Goal: Information Seeking & Learning: Find specific fact

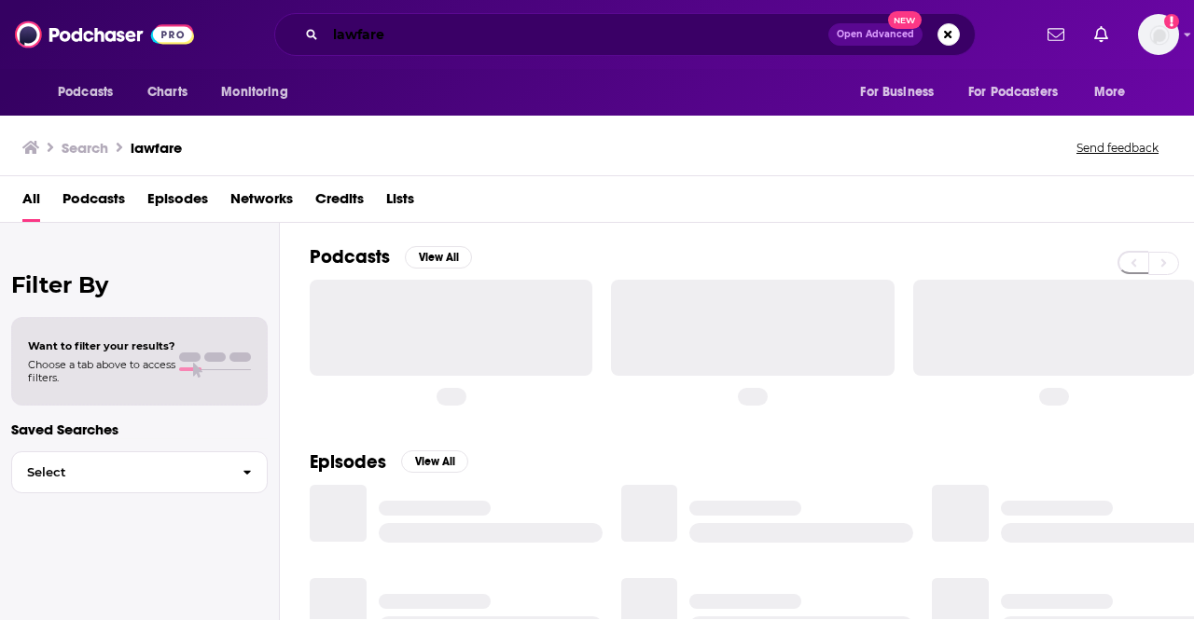
click at [697, 34] on input "lawfare" at bounding box center [577, 35] width 503 height 30
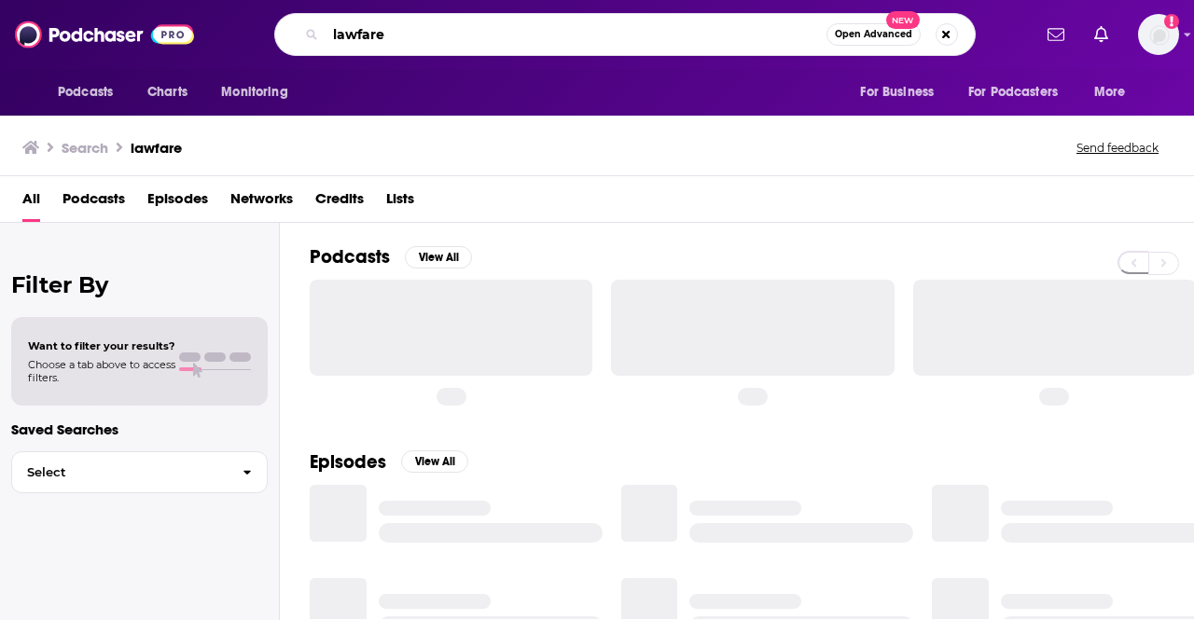
click at [697, 34] on input "lawfare" at bounding box center [576, 35] width 501 height 30
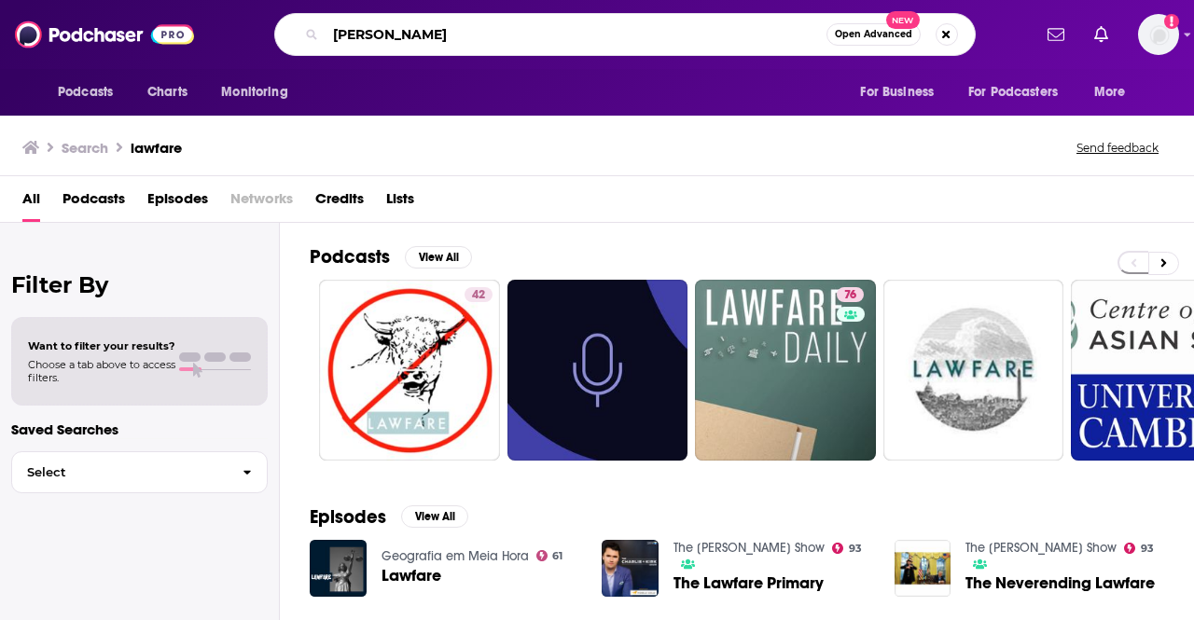
type input "meg josephson"
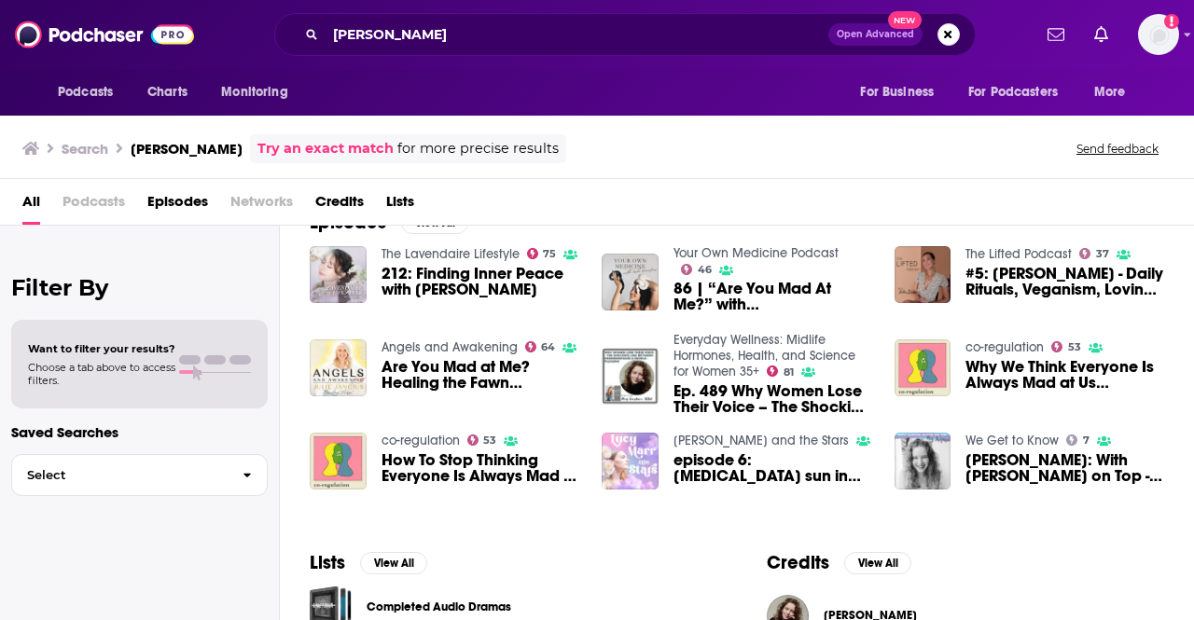
scroll to position [6, 0]
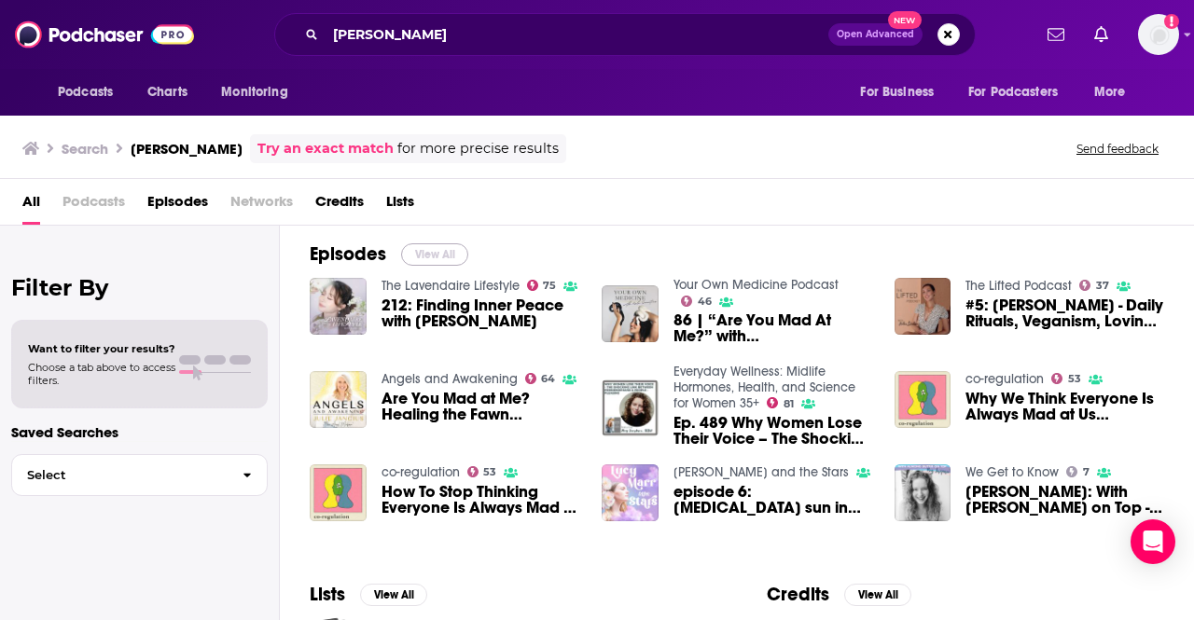
click at [431, 255] on button "View All" at bounding box center [434, 255] width 67 height 22
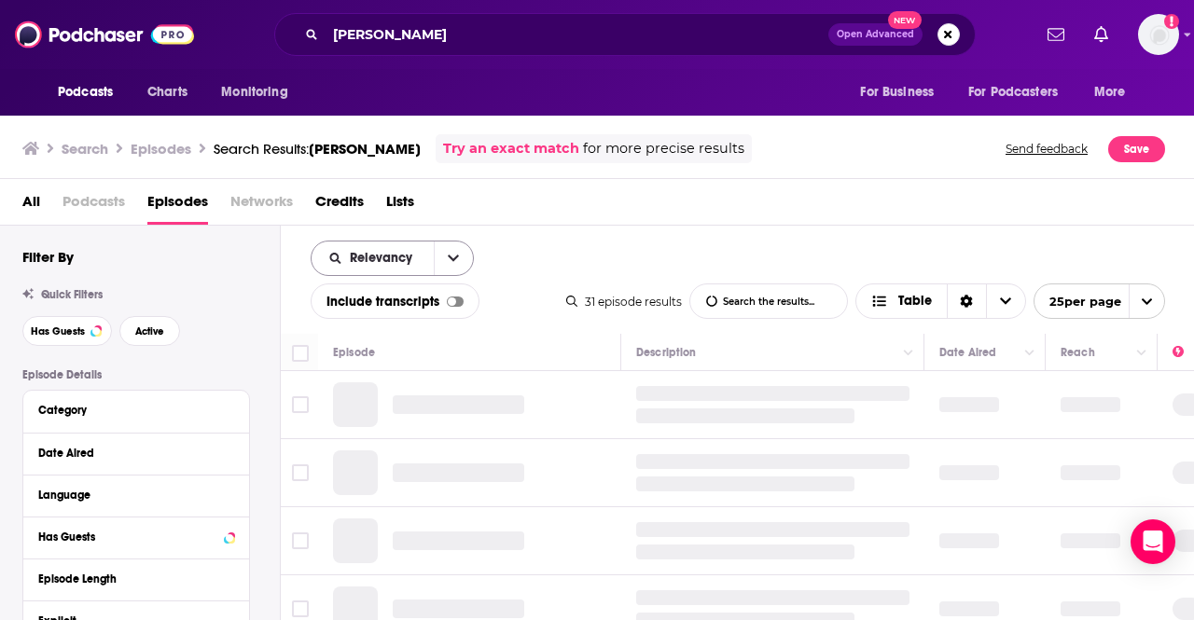
click at [463, 253] on button "open menu" at bounding box center [453, 259] width 39 height 34
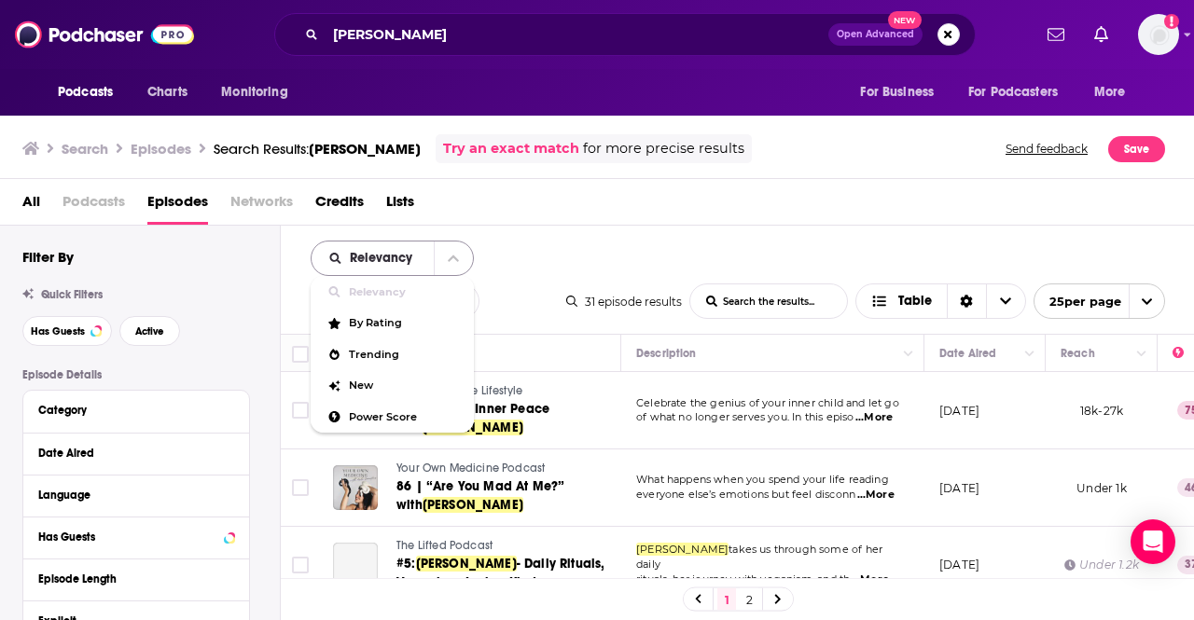
click at [463, 253] on button "close menu" at bounding box center [453, 259] width 39 height 34
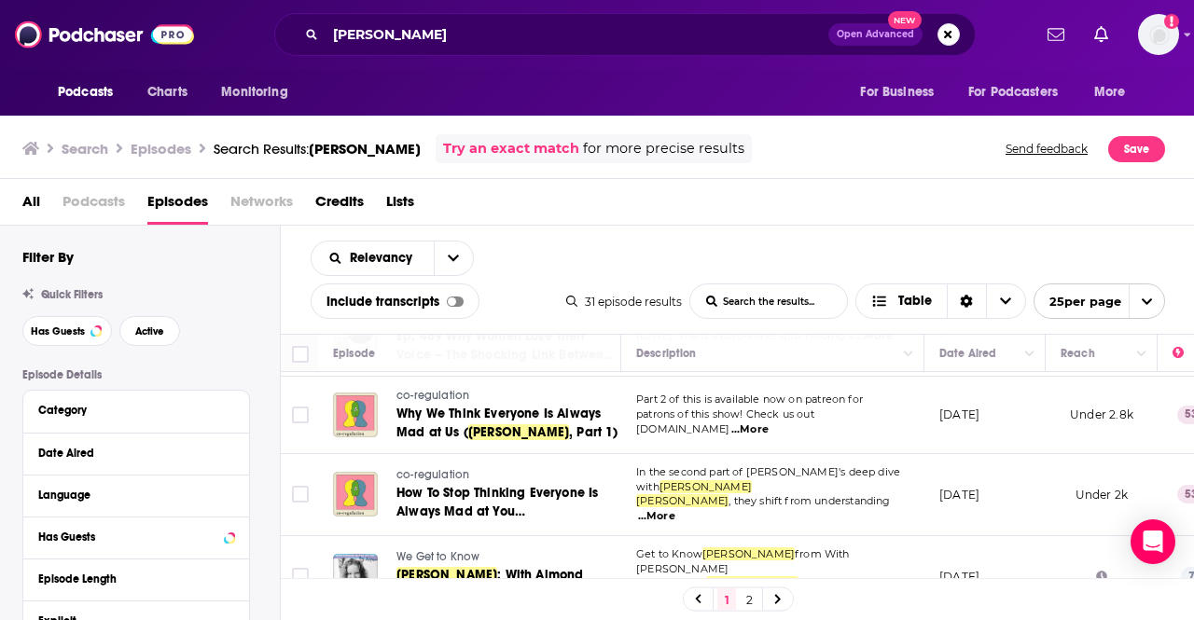
scroll to position [399, 0]
drag, startPoint x: 438, startPoint y: 392, endPoint x: 802, endPoint y: 219, distance: 403.6
click at [802, 219] on div "All Podcasts Episodes Networks Credits Lists" at bounding box center [601, 206] width 1158 height 38
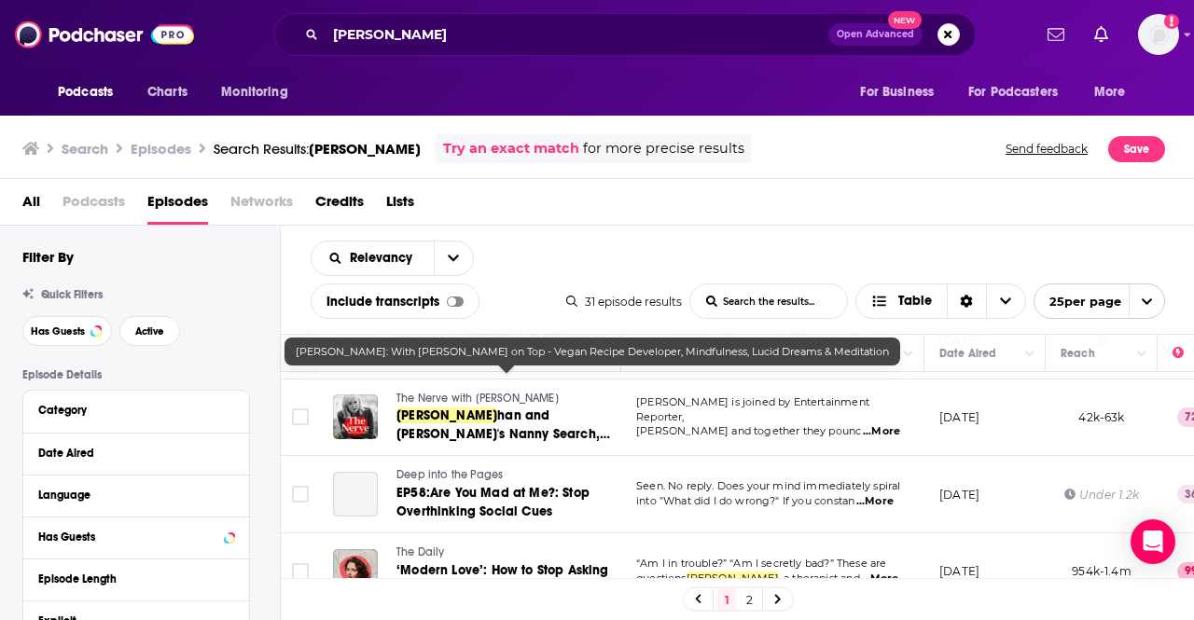
scroll to position [710, 1]
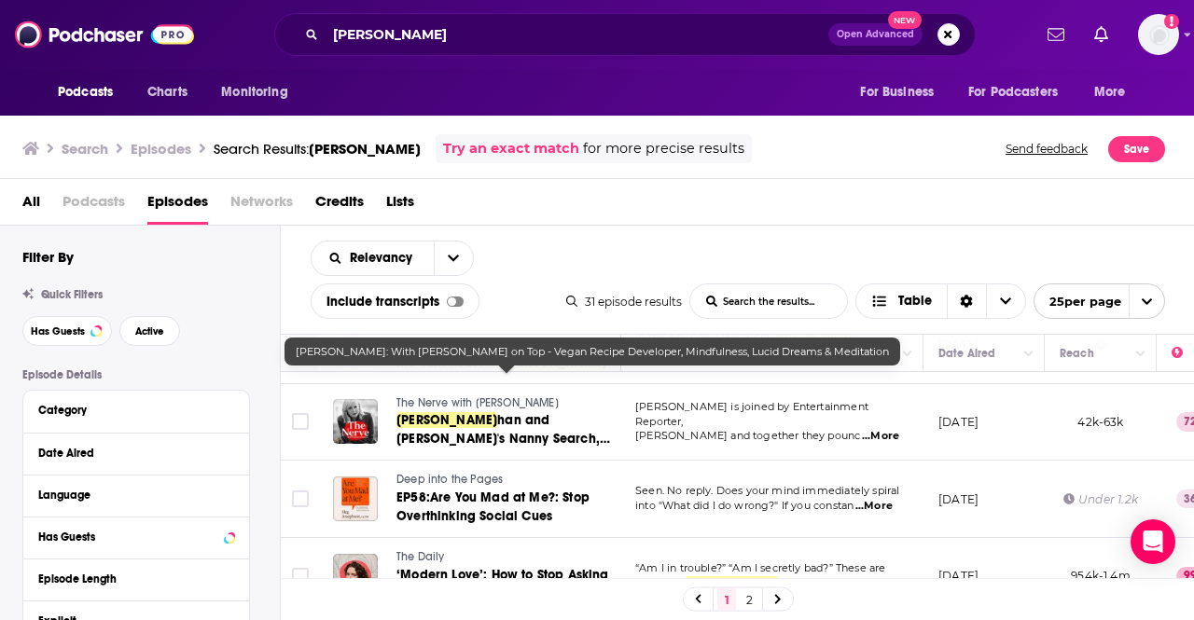
click at [885, 429] on span "...More" at bounding box center [880, 436] width 37 height 15
click at [949, 260] on div "Relevancy List Search Input Search the results... Include transcripts Table 31 …" at bounding box center [738, 280] width 914 height 108
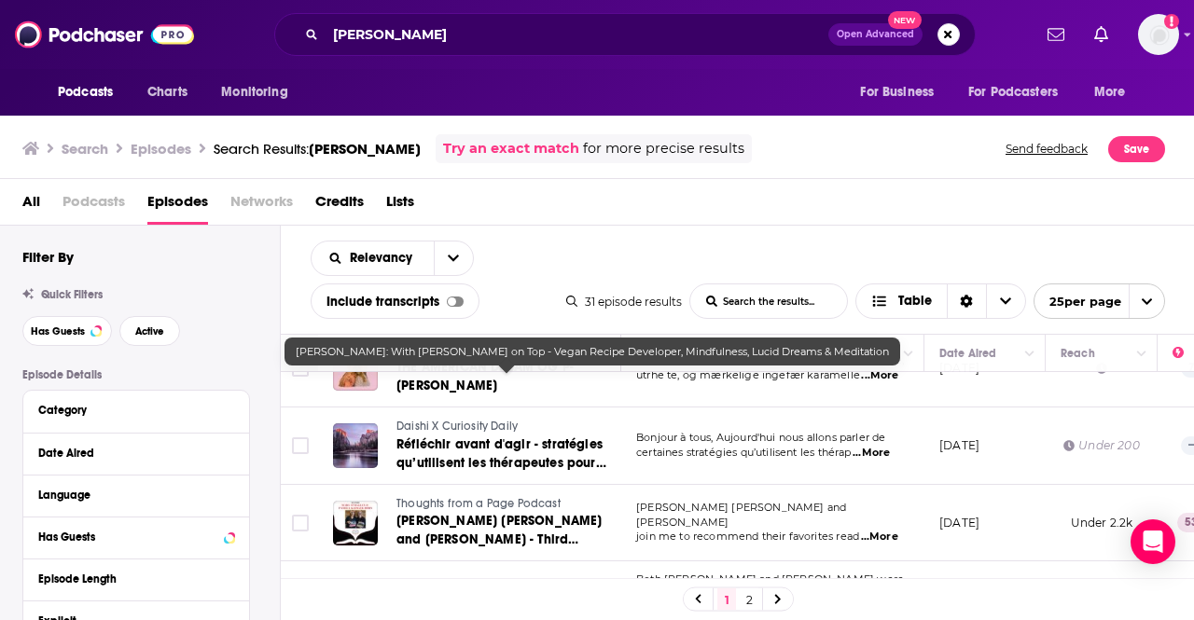
scroll to position [1711, 0]
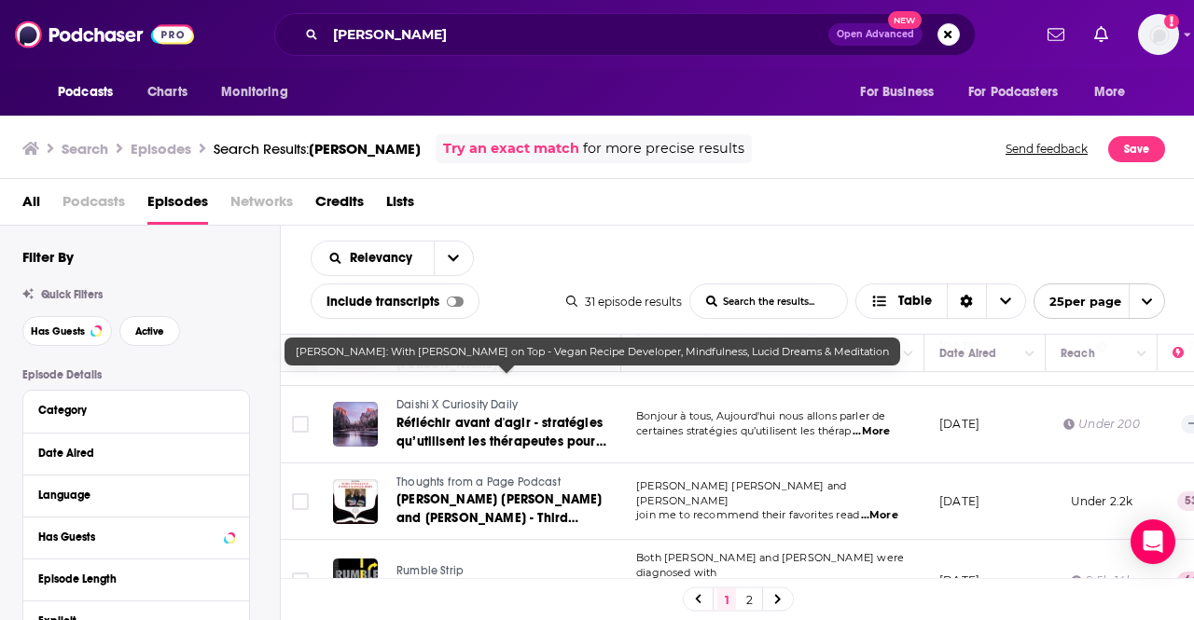
click at [770, 600] on link at bounding box center [778, 599] width 30 height 21
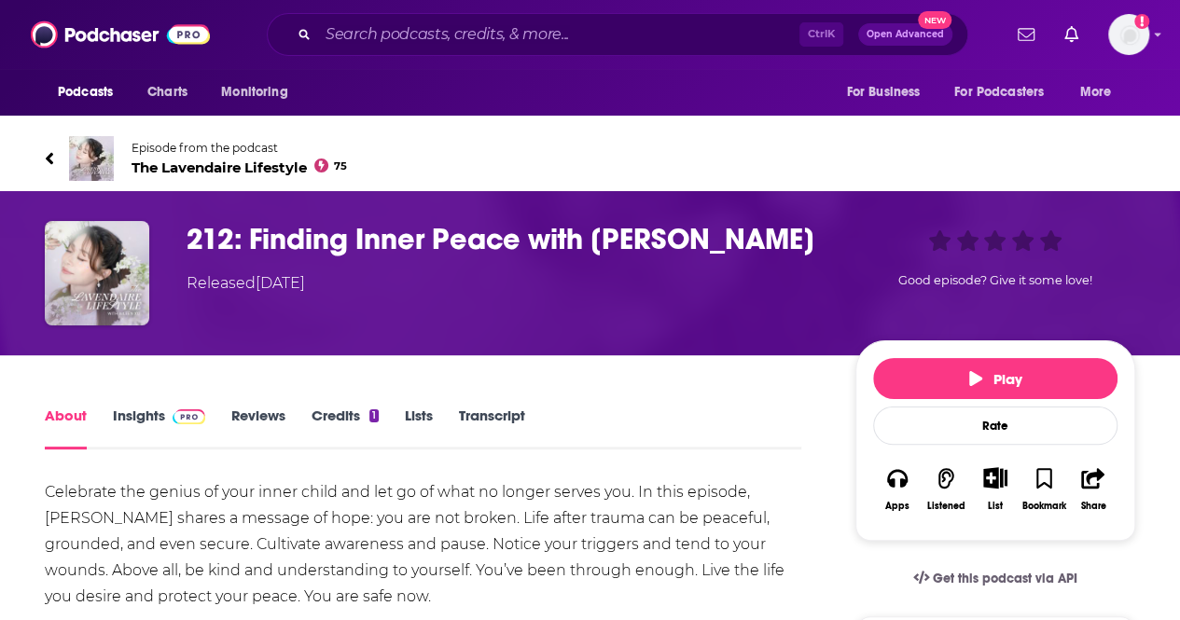
click at [270, 167] on span "The Lavendaire Lifestyle 75" at bounding box center [240, 168] width 216 height 18
